Goal: Find specific page/section: Find specific page/section

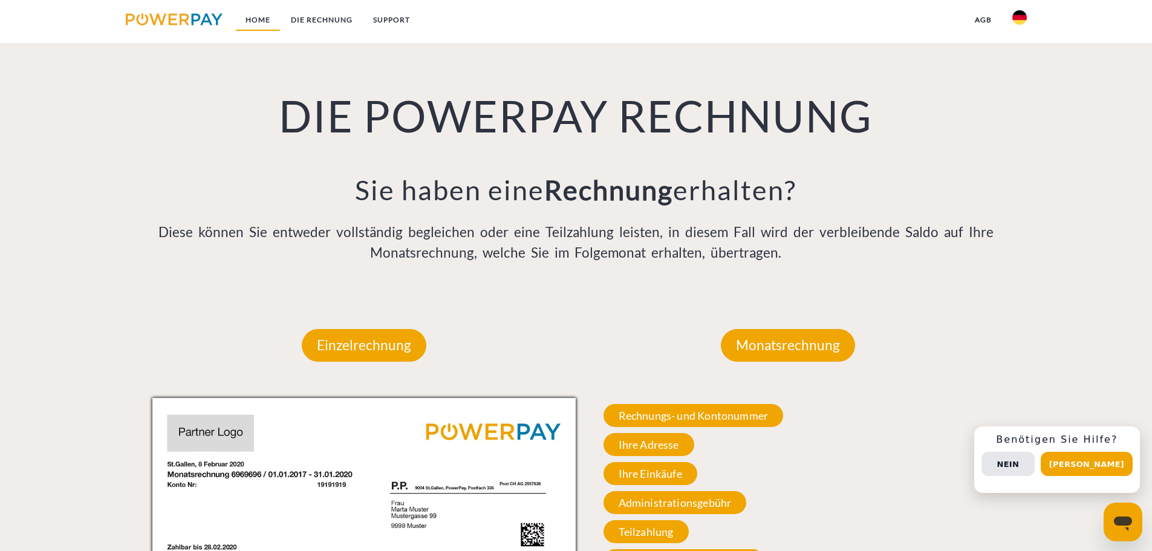
click at [264, 23] on link "Home" at bounding box center [257, 20] width 45 height 22
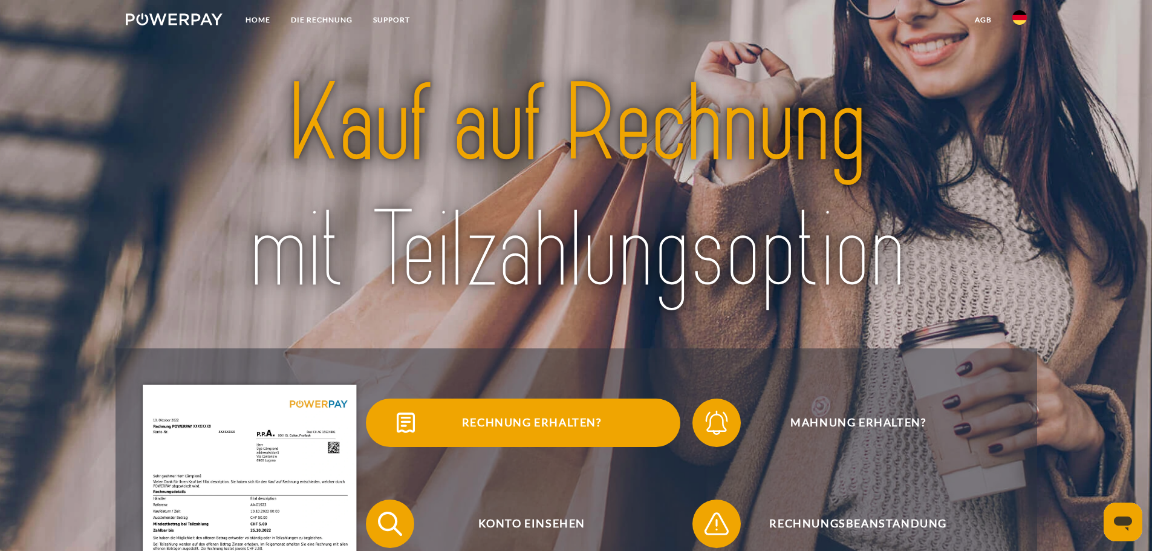
click at [550, 420] on span "Rechnung erhalten?" at bounding box center [531, 423] width 296 height 48
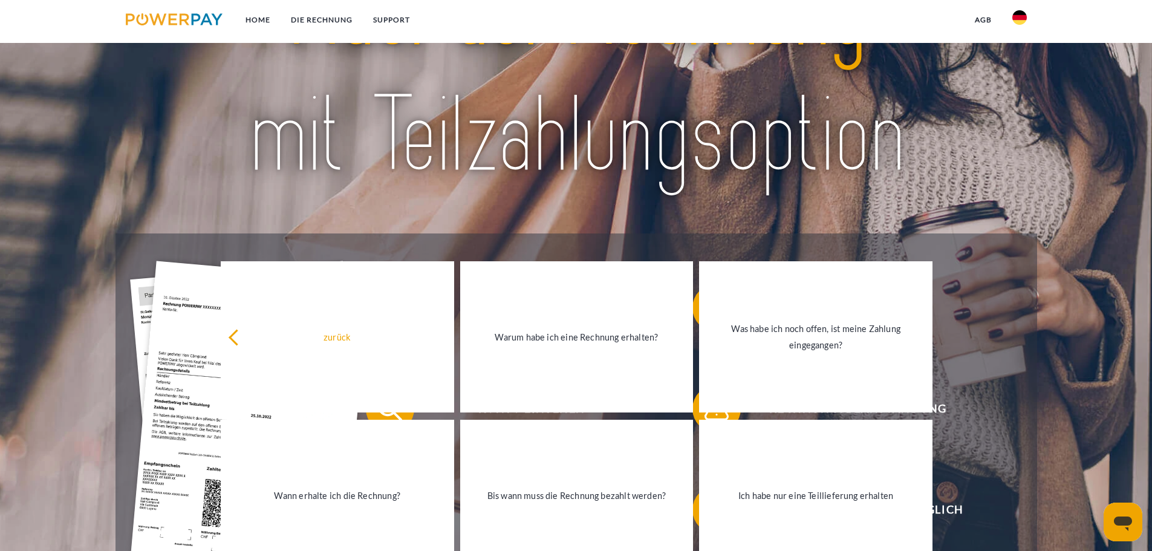
scroll to position [81, 0]
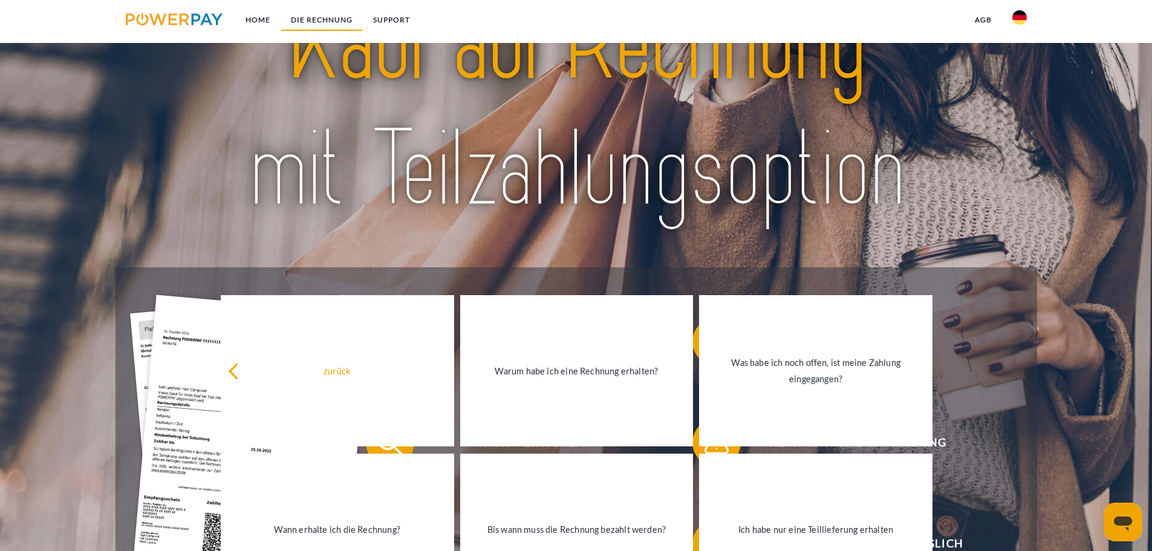
click at [337, 25] on link "DIE RECHNUNG" at bounding box center [322, 20] width 82 height 22
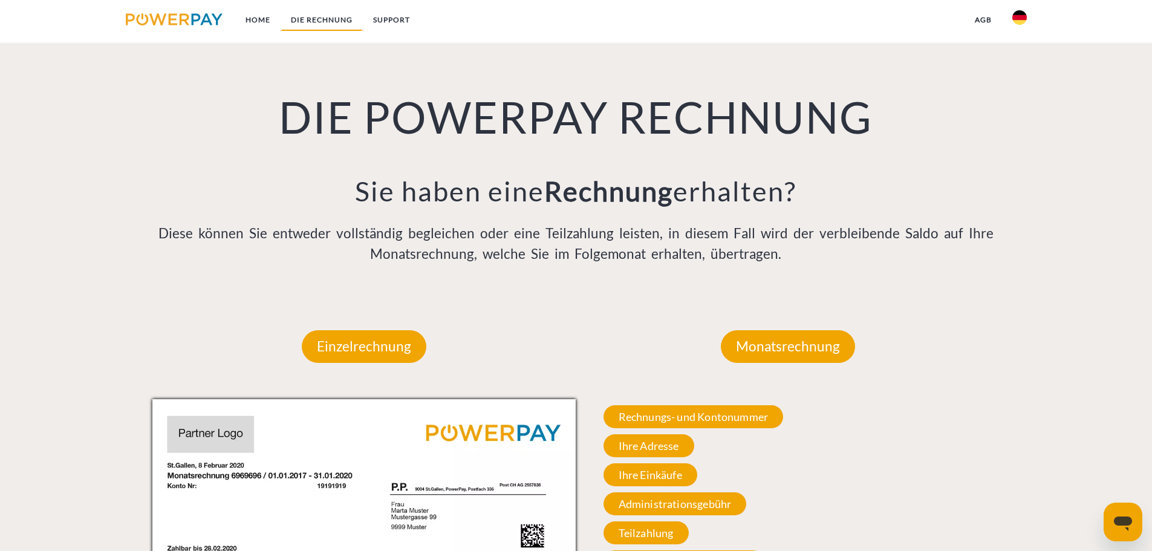
scroll to position [789, 0]
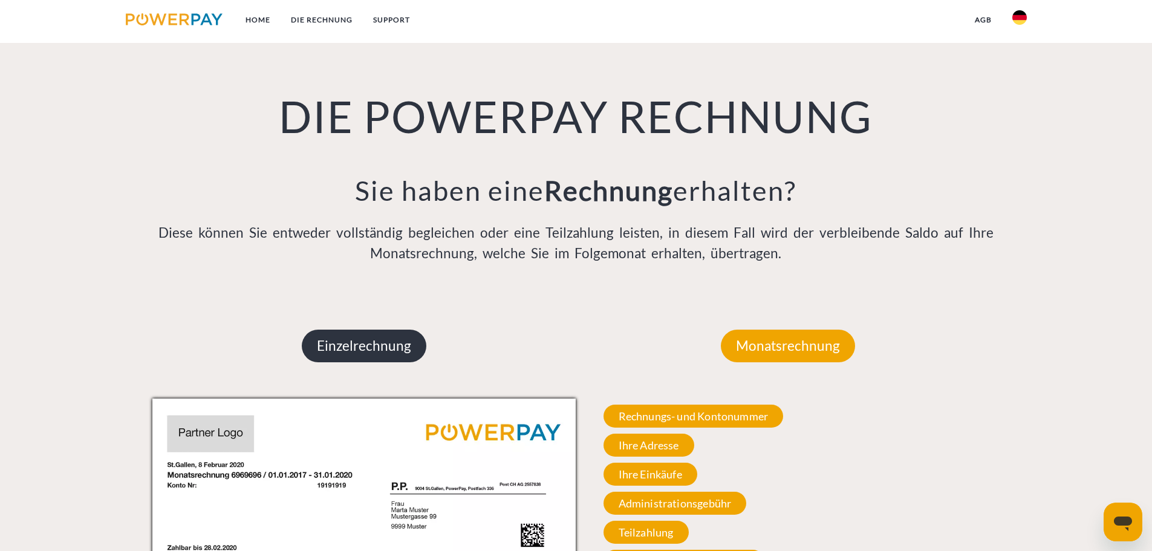
click at [399, 347] on p "Einzelrechnung" at bounding box center [364, 346] width 125 height 33
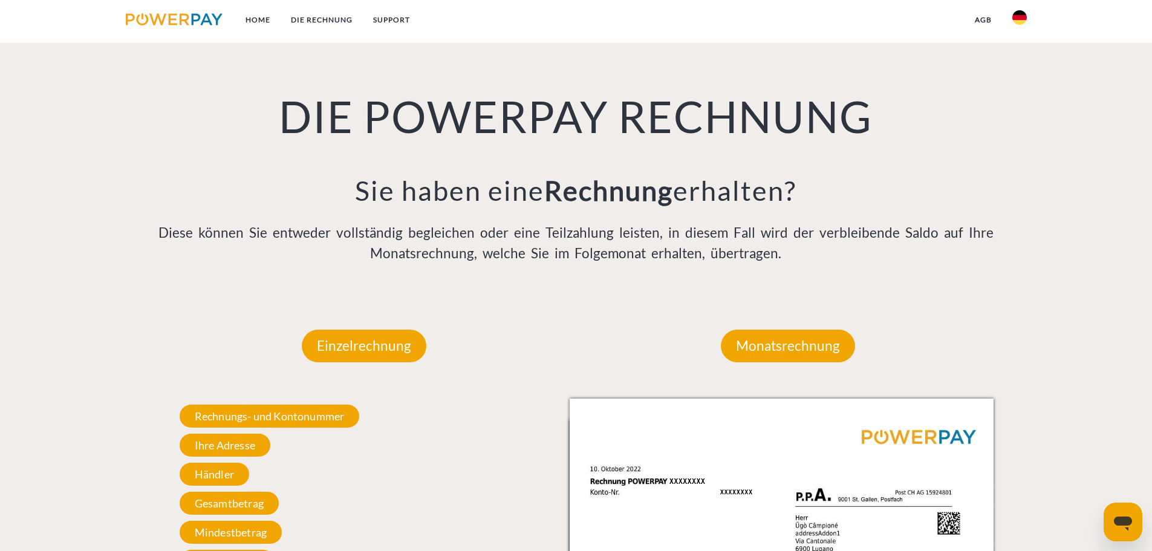
click at [1024, 13] on img at bounding box center [1019, 17] width 15 height 15
click at [1016, 55] on img at bounding box center [1019, 57] width 15 height 15
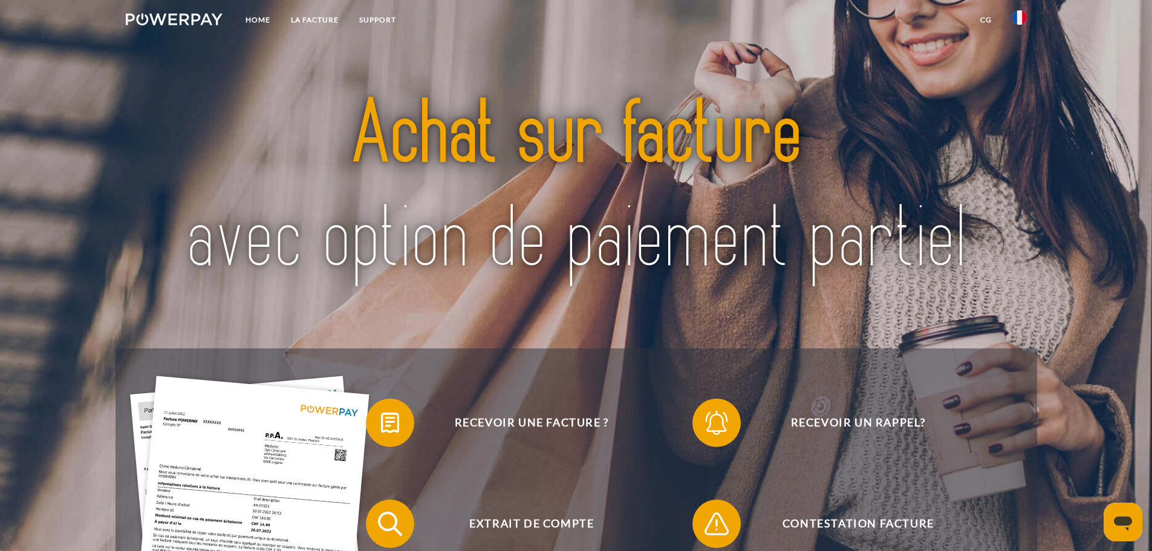
click at [192, 16] on img at bounding box center [174, 19] width 97 height 12
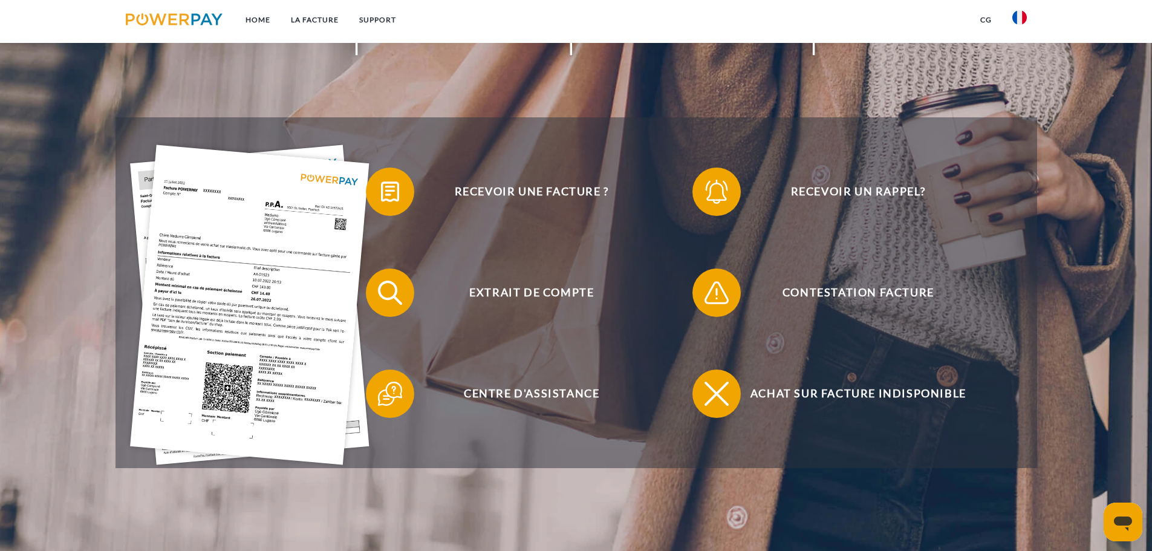
scroll to position [249, 0]
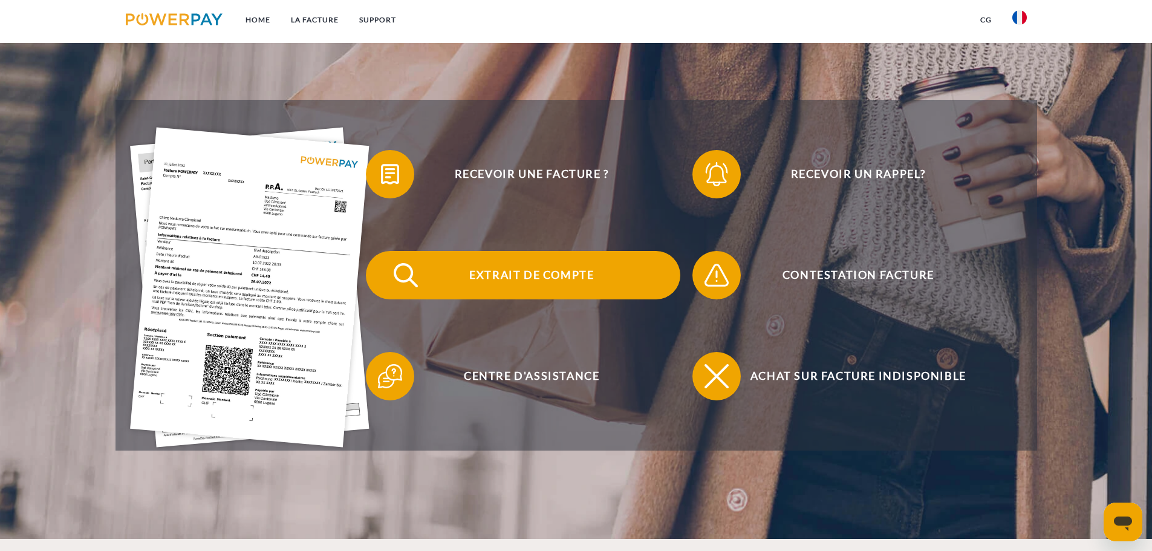
click at [560, 279] on span "Extrait de compte" at bounding box center [531, 275] width 296 height 48
